Goal: Task Accomplishment & Management: Manage account settings

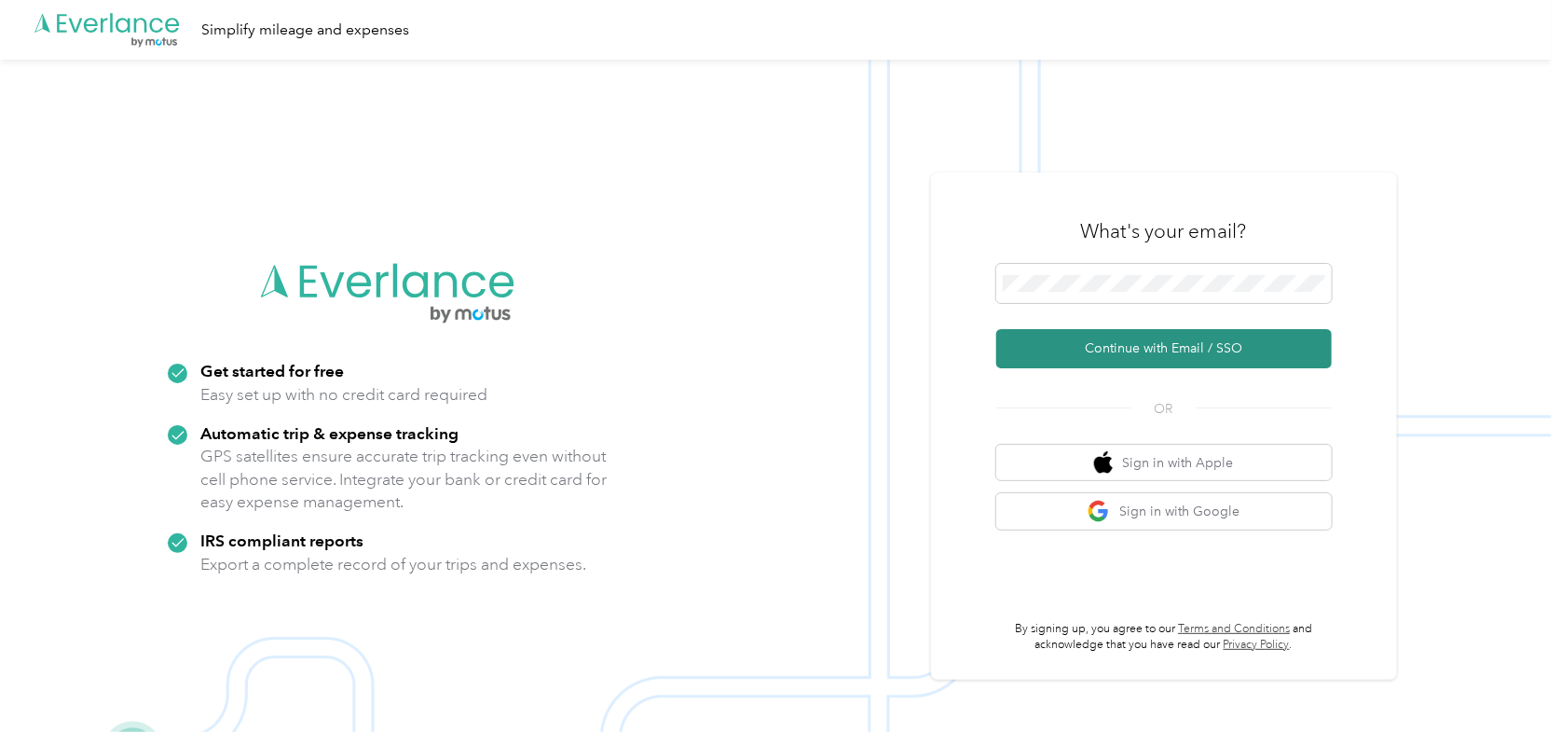
click at [1104, 346] on button "Continue with Email / SSO" at bounding box center [1164, 348] width 336 height 39
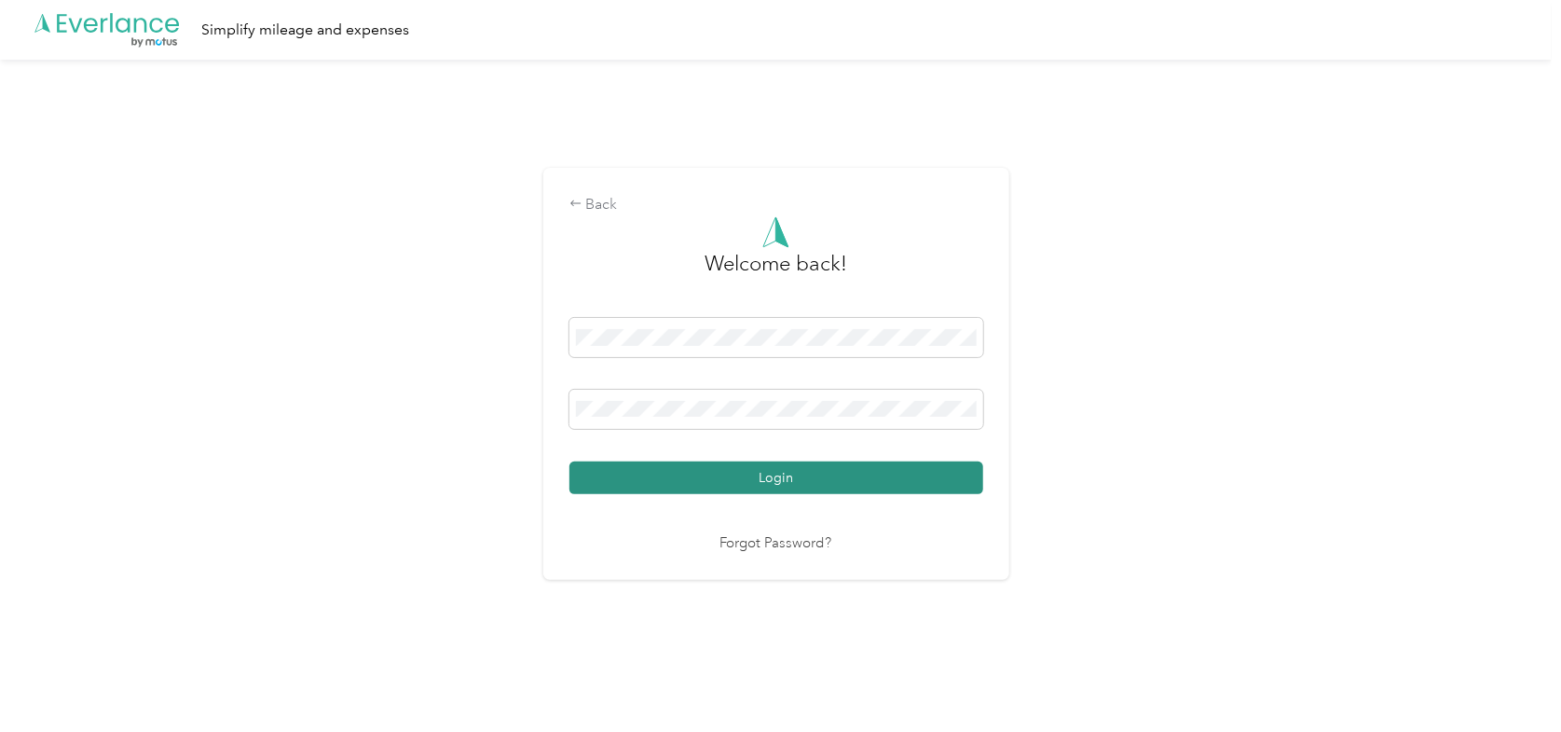
click at [632, 472] on button "Login" at bounding box center [777, 477] width 414 height 33
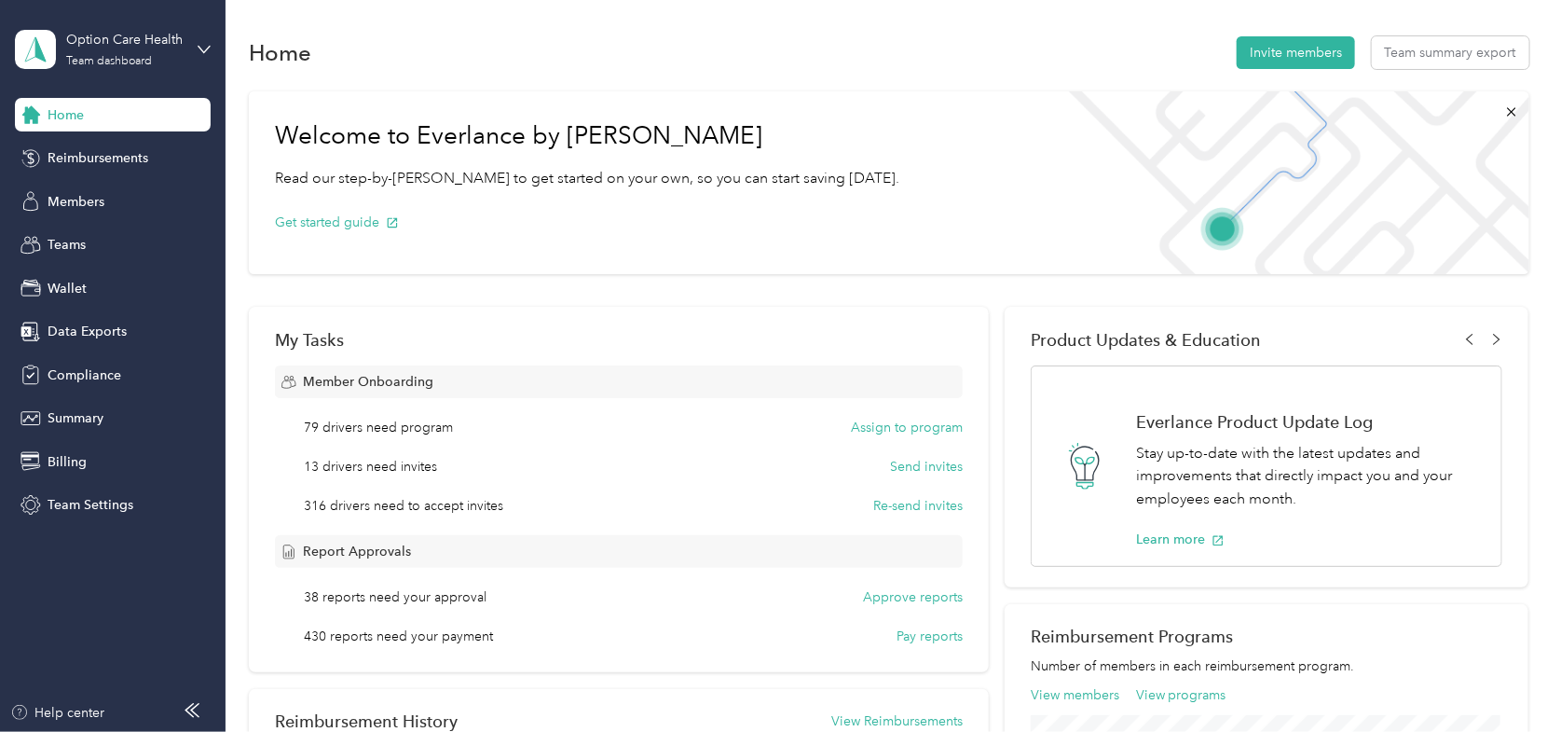
click at [193, 46] on div "Option Care Health Team dashboard" at bounding box center [113, 49] width 196 height 65
click at [176, 230] on div "Log out" at bounding box center [316, 237] width 577 height 33
